Goal: Task Accomplishment & Management: Complete application form

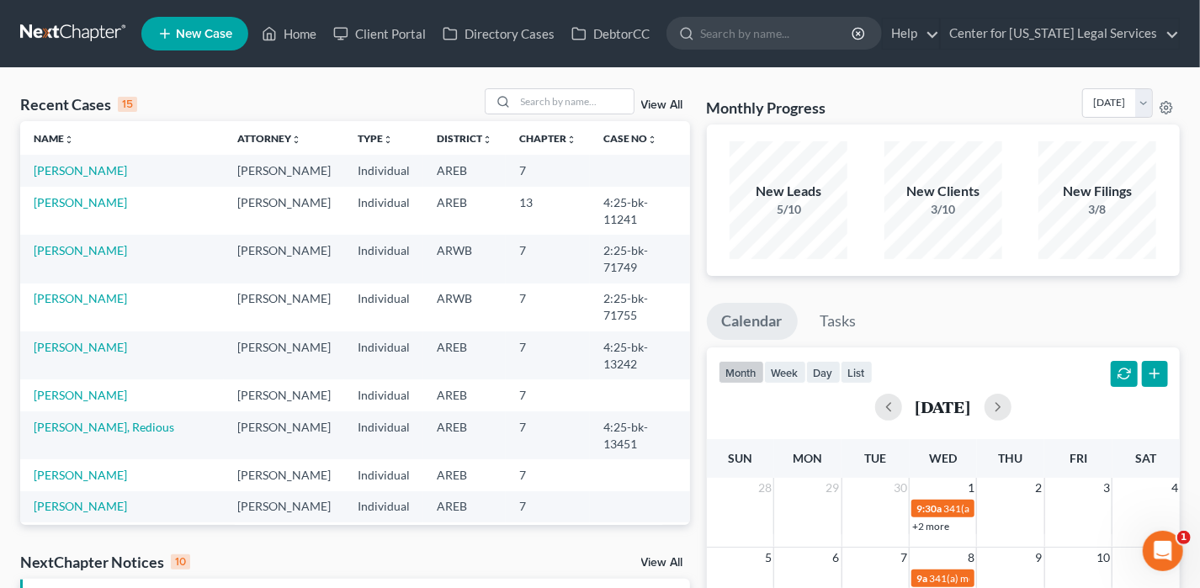
click at [93, 531] on link "[PERSON_NAME]" at bounding box center [80, 538] width 93 height 14
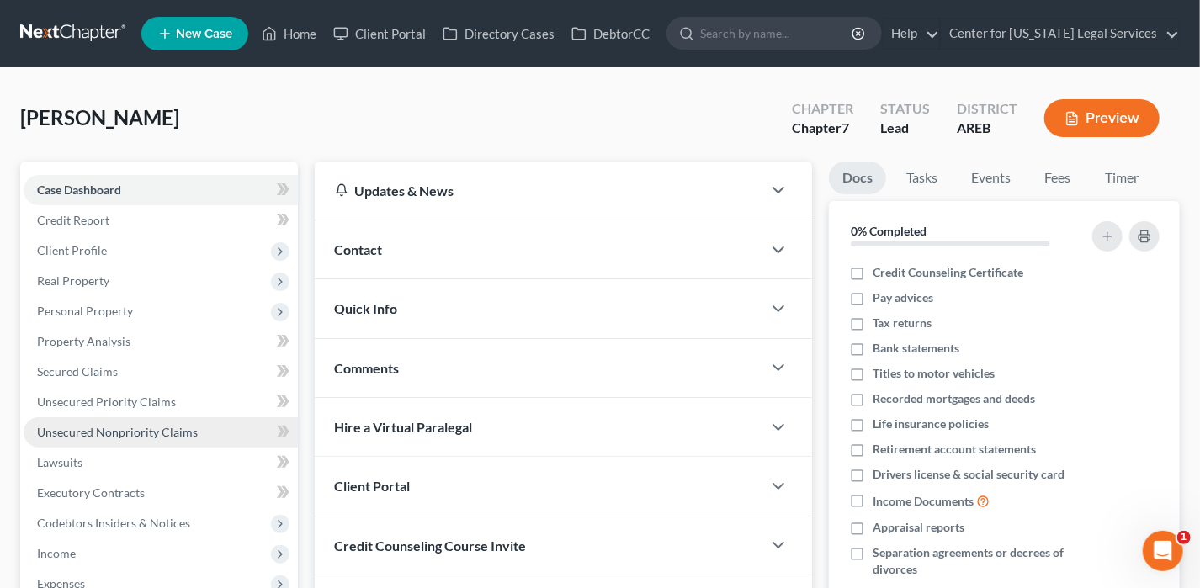
click at [135, 433] on span "Unsecured Nonpriority Claims" at bounding box center [117, 432] width 161 height 14
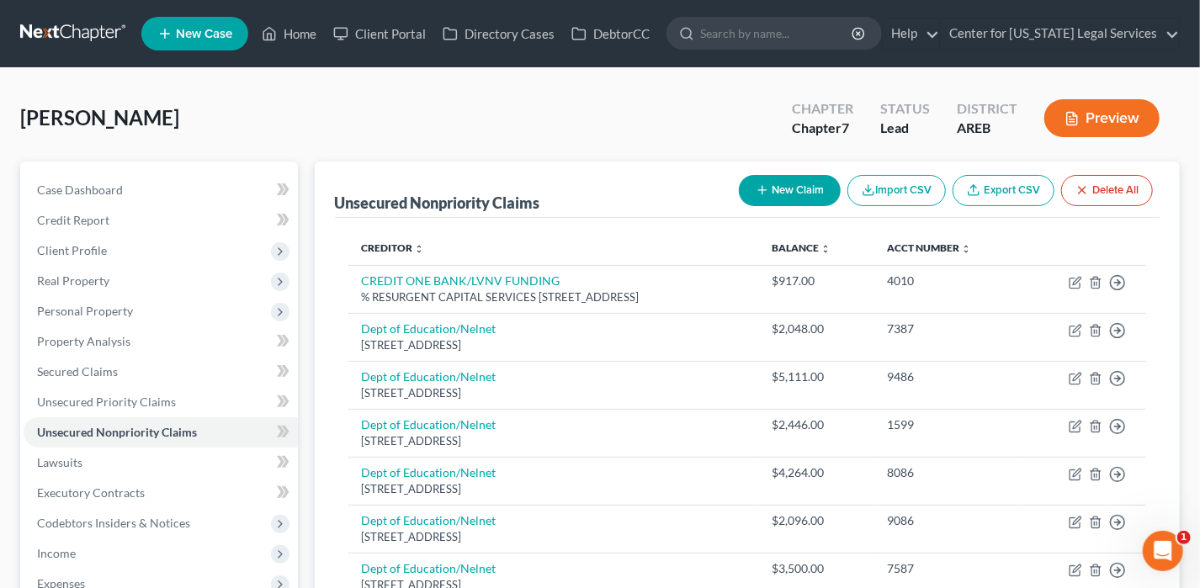
click at [742, 196] on button "New Claim" at bounding box center [790, 190] width 102 height 31
select select "0"
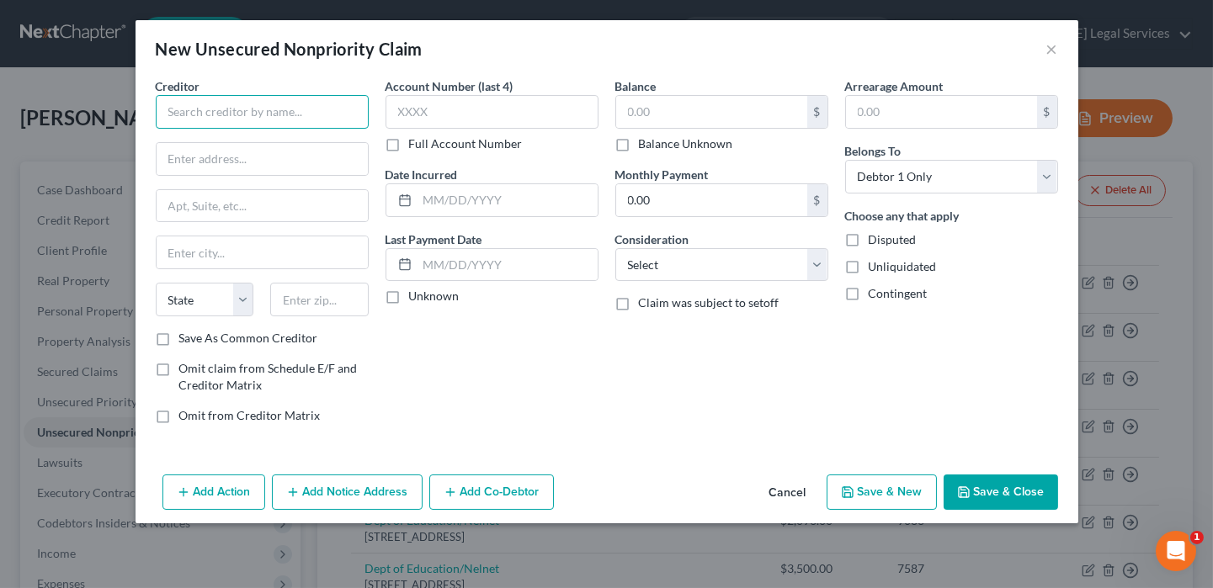
click at [242, 104] on input "text" at bounding box center [262, 112] width 213 height 34
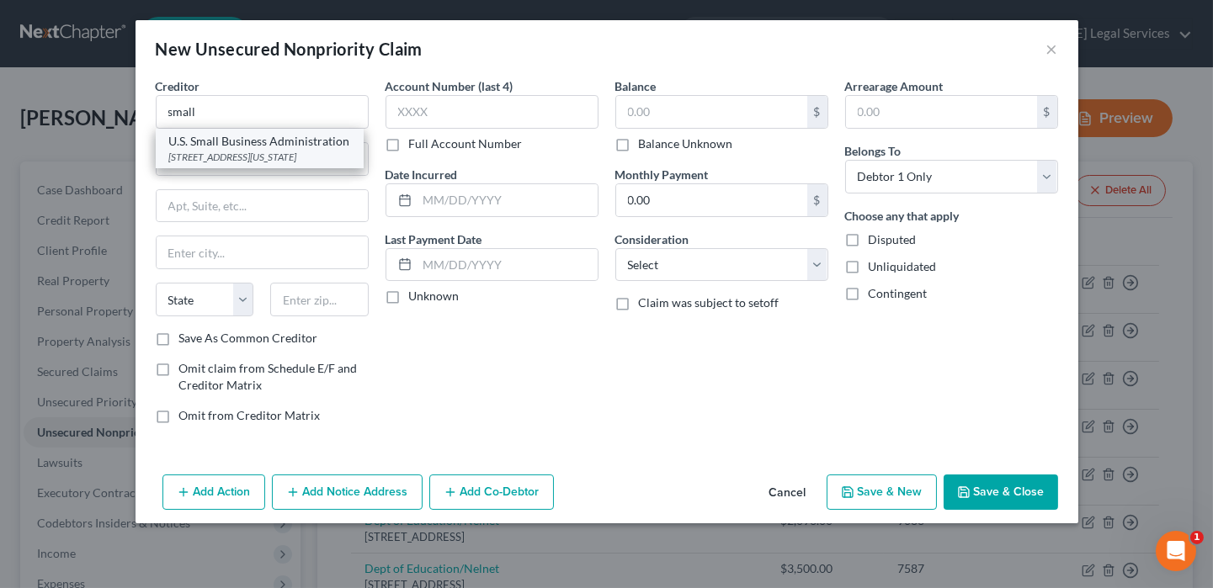
click at [231, 155] on div "[STREET_ADDRESS][US_STATE]" at bounding box center [259, 157] width 181 height 14
type input "U.S. Small Business Administration"
type input "[STREET_ADDRESS]"
type input "[US_STATE]"
select select "8"
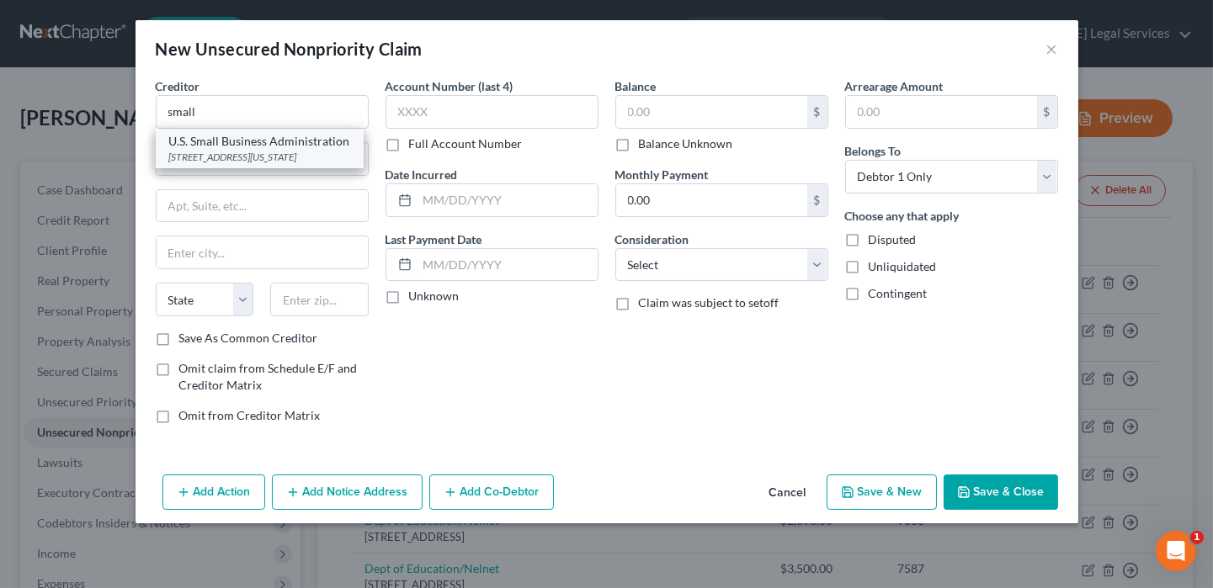
type input "20416"
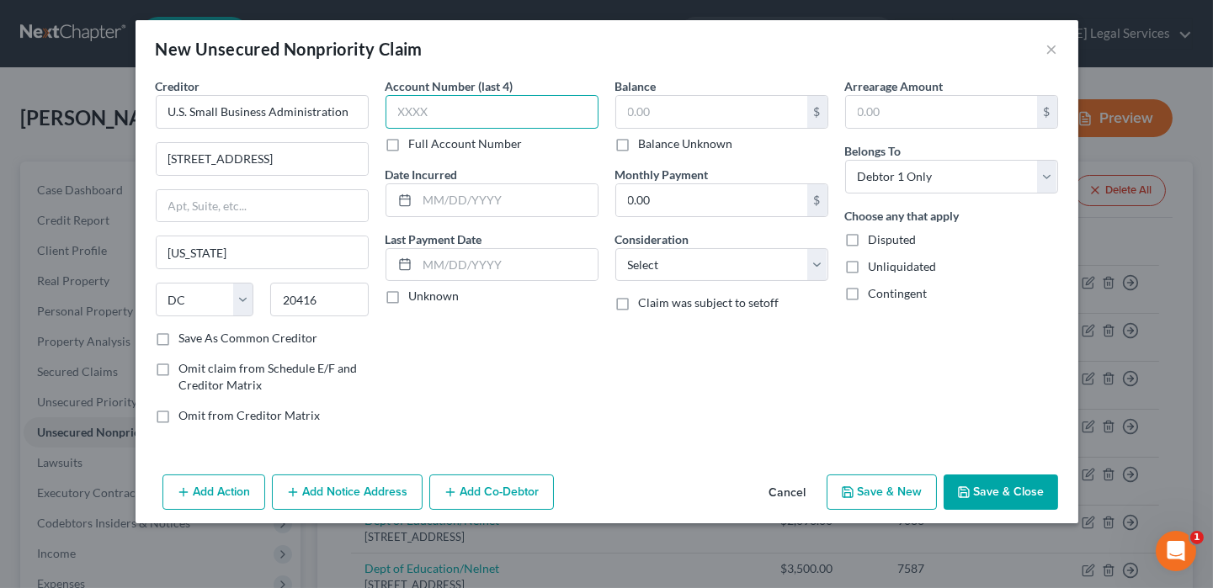
click at [466, 126] on input "text" at bounding box center [492, 112] width 213 height 34
click at [699, 109] on input "text" at bounding box center [711, 112] width 191 height 32
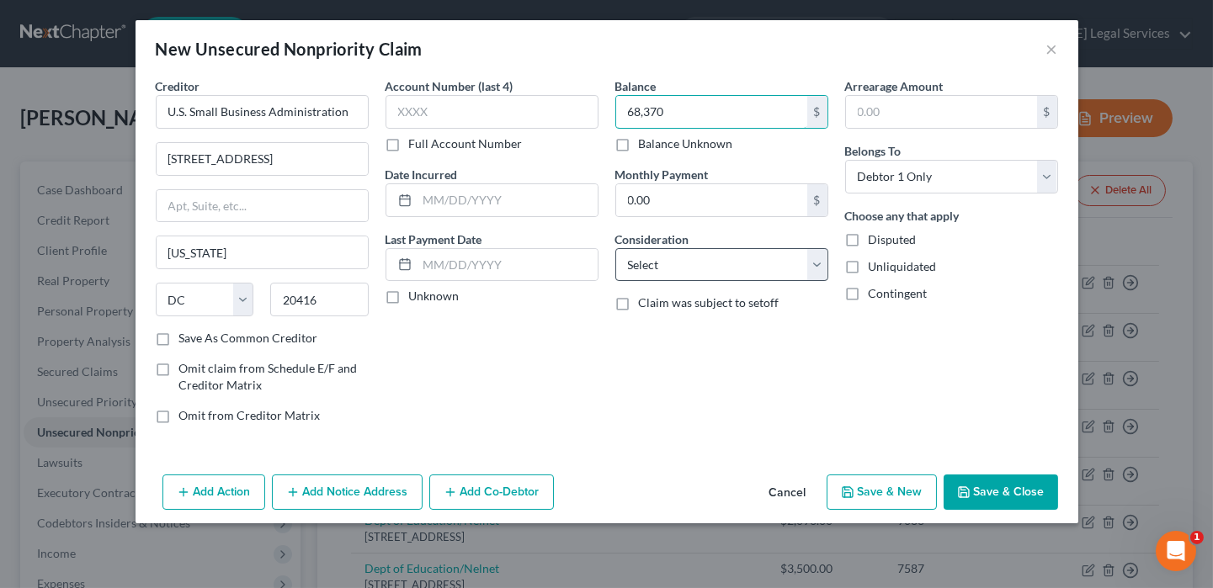
type input "68,370"
click at [652, 272] on select "Select Cable / Satellite Services Collection Agency Credit Card Debt Debt Couns…" at bounding box center [721, 265] width 213 height 34
select select "10"
click at [615, 248] on select "Select Cable / Satellite Services Collection Agency Credit Card Debt Debt Couns…" at bounding box center [721, 265] width 213 height 34
click at [975, 496] on button "Save & Close" at bounding box center [1001, 492] width 114 height 35
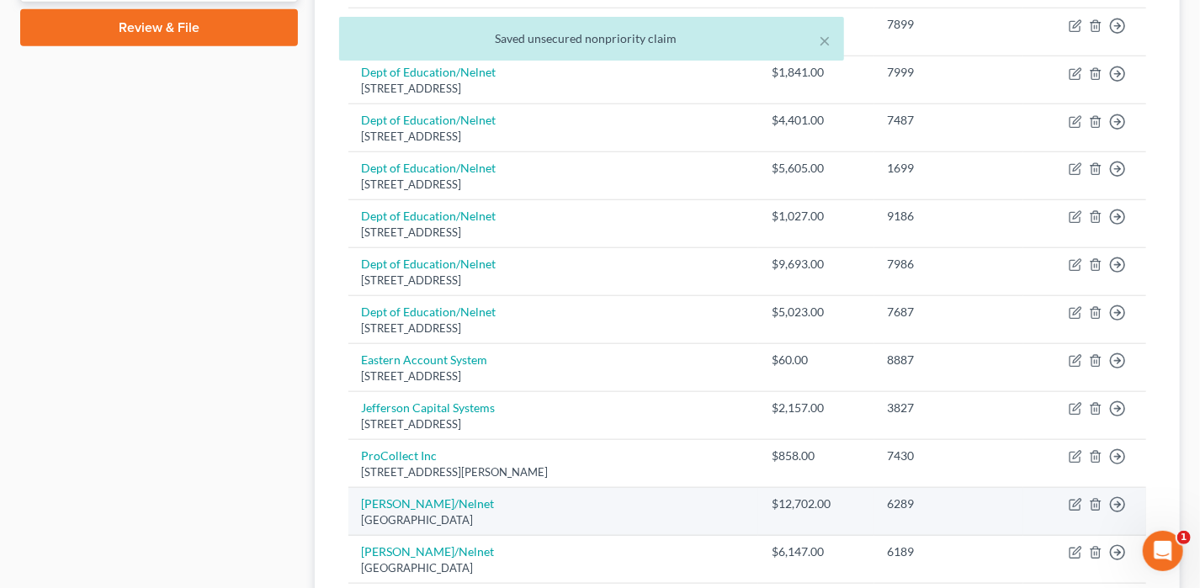
scroll to position [926, 0]
